Goal: Use online tool/utility

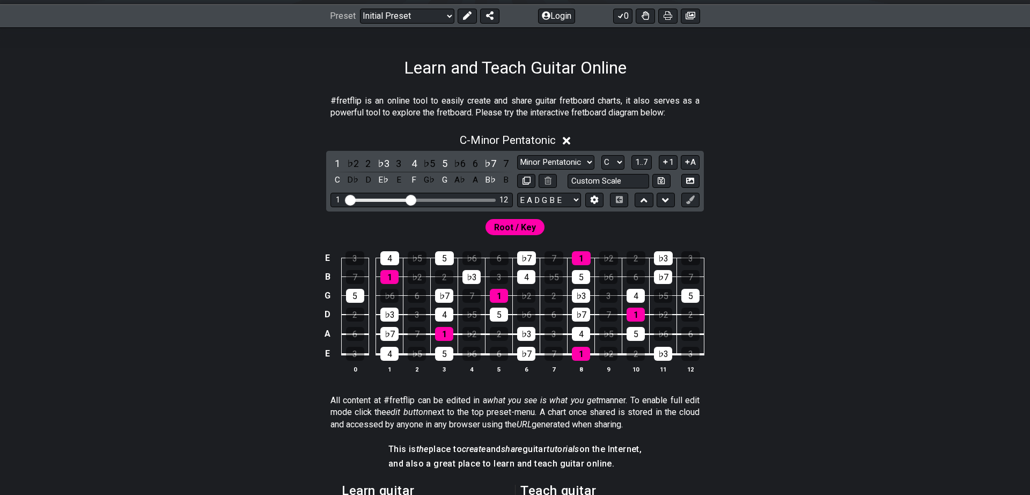
scroll to position [222, 0]
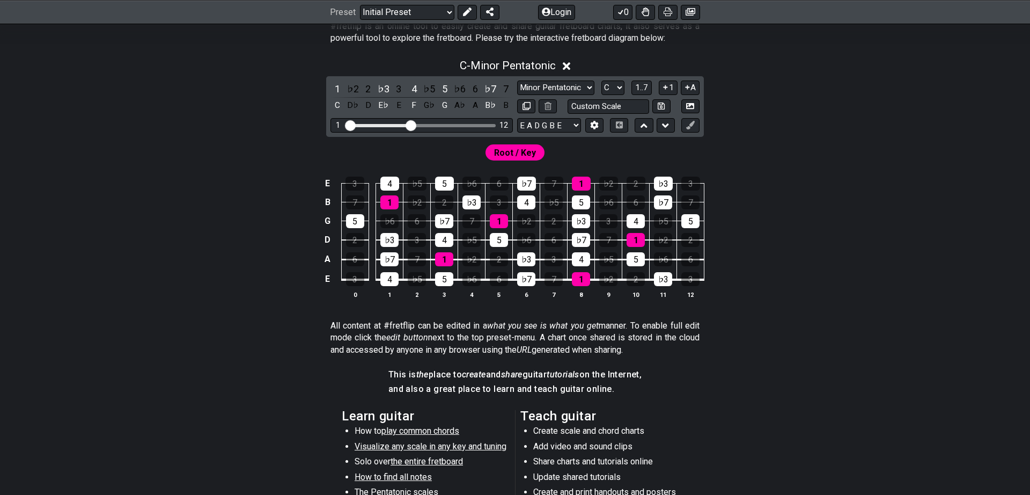
click at [514, 159] on span "Root / Key" at bounding box center [515, 153] width 42 height 16
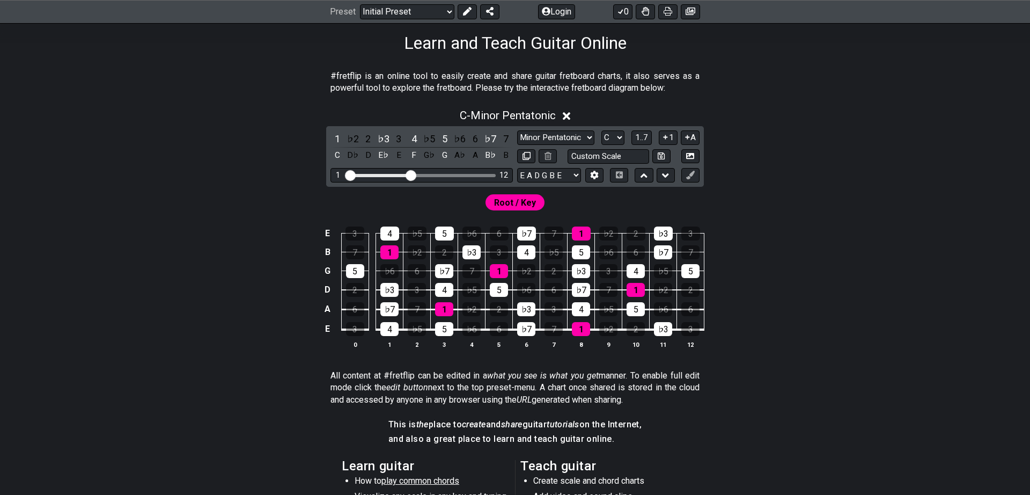
scroll to position [148, 0]
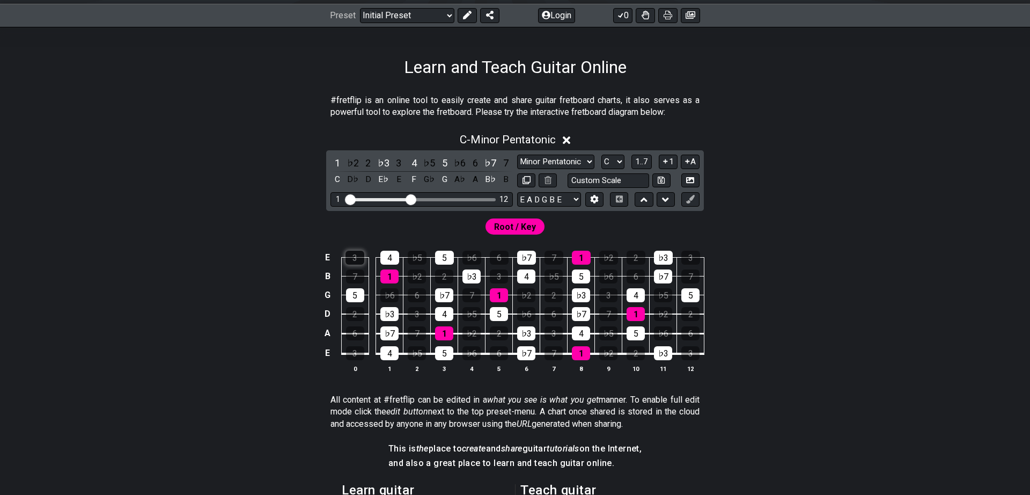
click at [361, 260] on div "3" at bounding box center [355, 258] width 19 height 14
click at [356, 263] on div "3" at bounding box center [355, 258] width 19 height 14
click at [414, 199] on input "Visible fret range" at bounding box center [422, 199] width 152 height 0
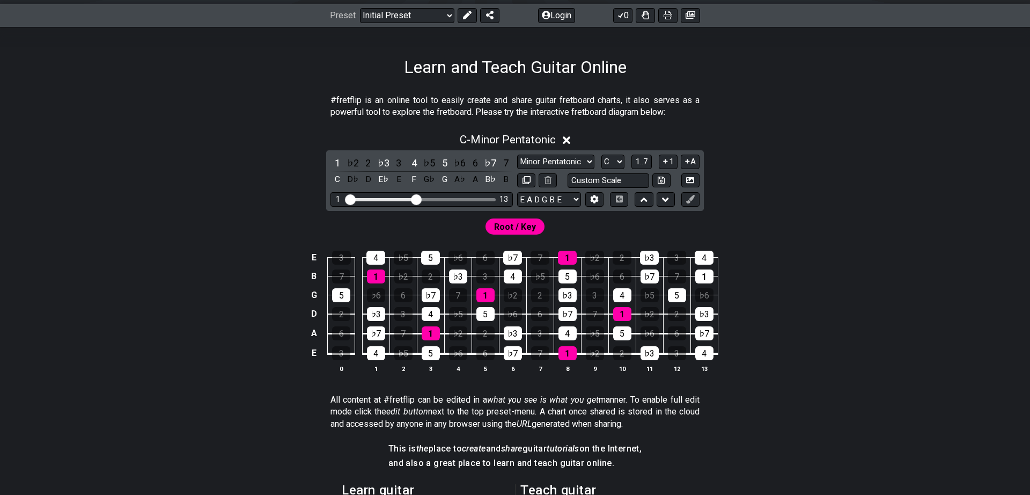
click at [408, 199] on div "Visible fret range" at bounding box center [382, 199] width 68 height 3
click at [409, 198] on div "Visible fret range" at bounding box center [382, 199] width 68 height 3
click at [410, 197] on div "1 13" at bounding box center [422, 199] width 182 height 14
click at [410, 199] on input "Visible fret range" at bounding box center [422, 199] width 152 height 0
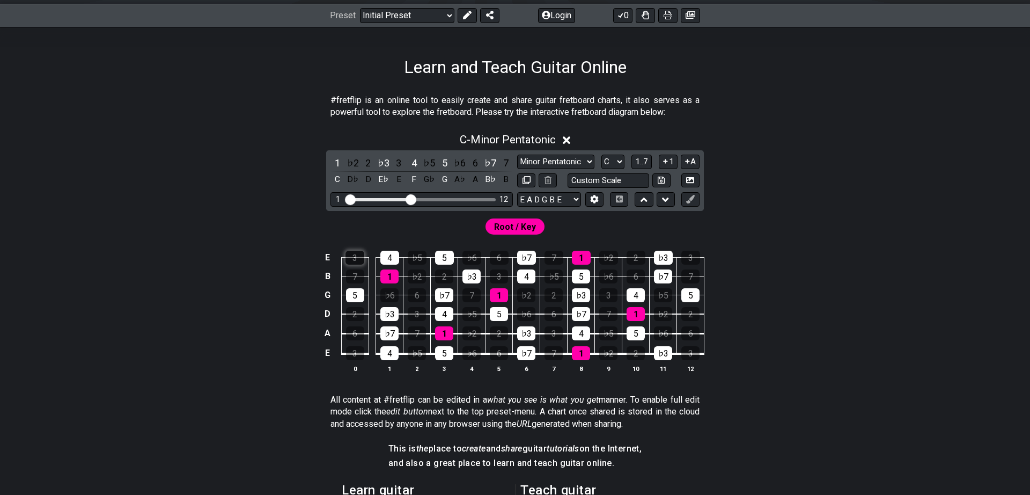
click at [362, 258] on div "3" at bounding box center [355, 258] width 19 height 14
click at [362, 260] on div "3" at bounding box center [355, 258] width 19 height 14
drag, startPoint x: 355, startPoint y: 257, endPoint x: 327, endPoint y: 308, distance: 58.3
click at [327, 308] on tbody "E 3 4 ♭5 5 ♭6 6 ♭7 7 1 ♭2 2 ♭3 3 B 7 1 ♭2 2 ♭3 3 4 ♭5 5 ♭6 6 ♭7 7 G 5 ♭6 6 ♭7 7…" at bounding box center [512, 302] width 383 height 126
drag, startPoint x: 364, startPoint y: 254, endPoint x: 353, endPoint y: 269, distance: 18.5
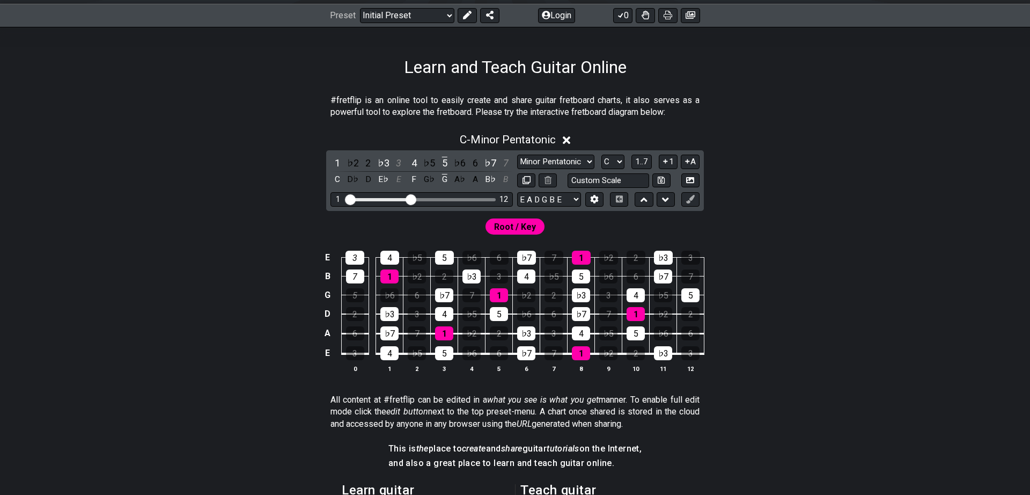
click at [361, 257] on td "3" at bounding box center [354, 248] width 27 height 19
click at [352, 269] on div "7" at bounding box center [355, 276] width 18 height 14
click at [358, 254] on div "3" at bounding box center [355, 258] width 19 height 14
click at [354, 299] on div "5" at bounding box center [355, 295] width 18 height 14
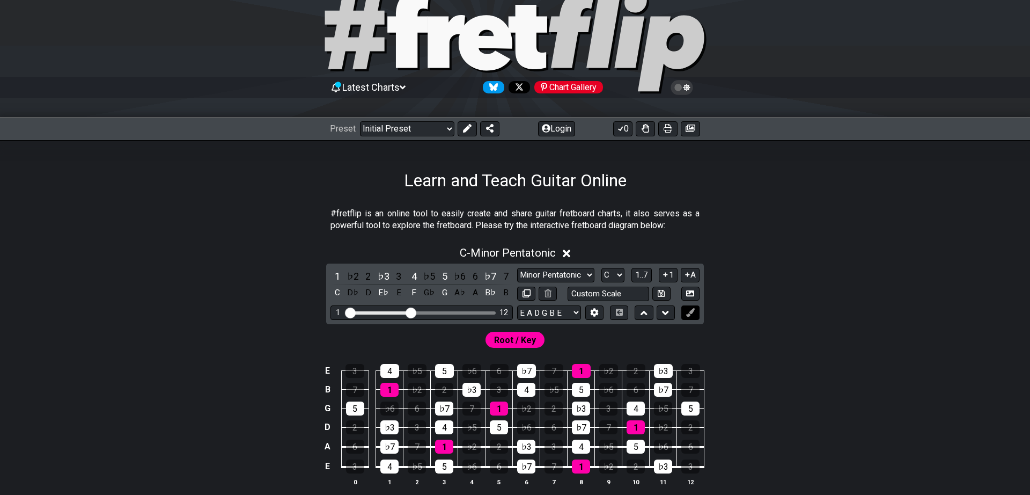
scroll to position [109, 0]
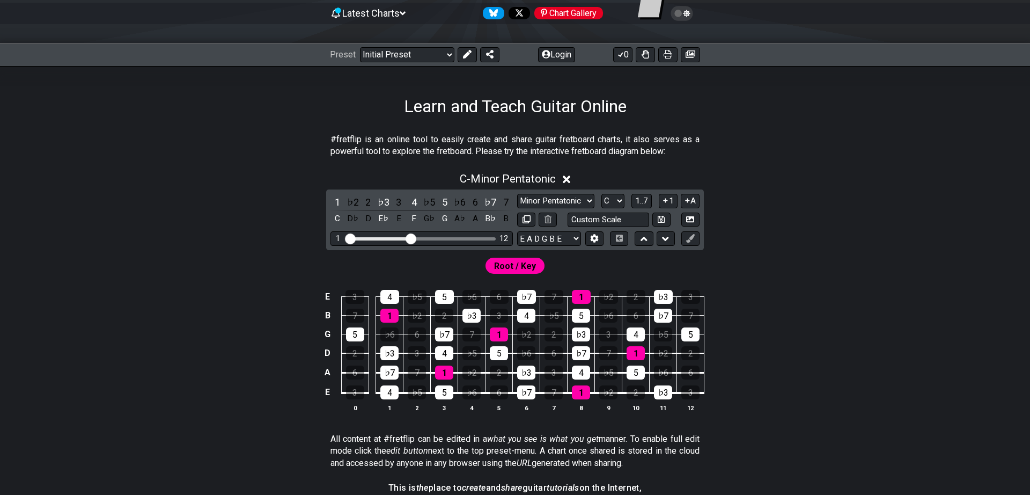
click at [526, 267] on span "Root / Key" at bounding box center [515, 266] width 42 height 16
click at [686, 236] on button at bounding box center [691, 238] width 18 height 14
